Goal: Task Accomplishment & Management: Manage account settings

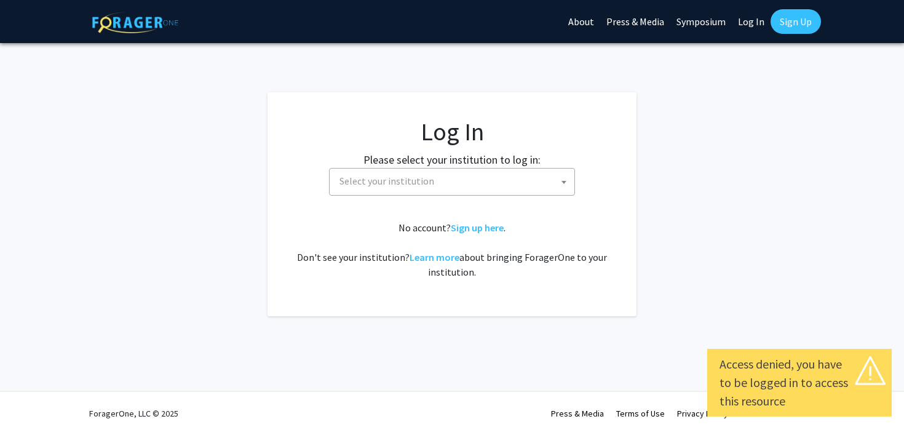
select select
click at [532, 178] on span "Select your institution" at bounding box center [454, 180] width 240 height 25
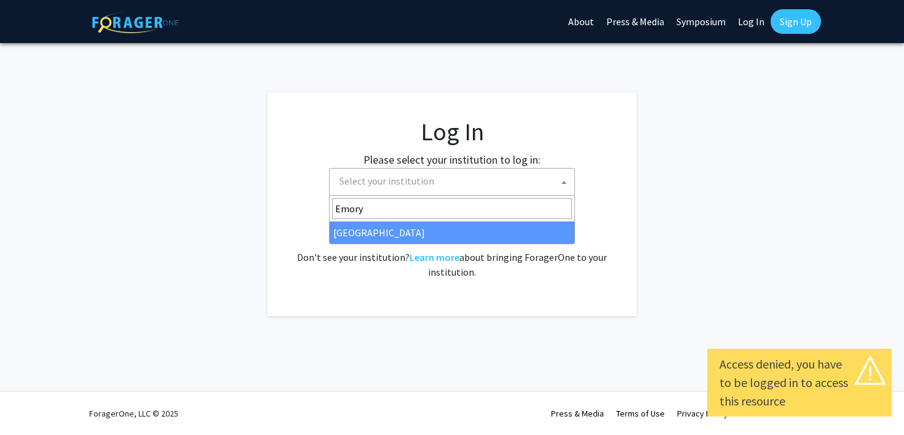
type input "Emory"
select select "12"
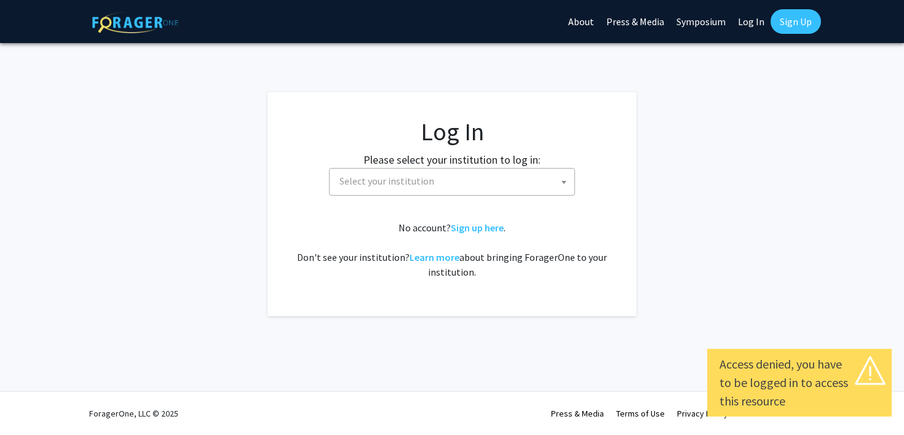
select select
